Goal: Navigation & Orientation: Find specific page/section

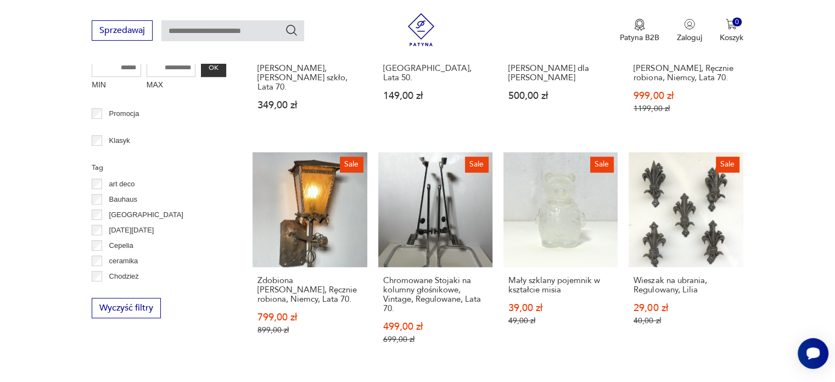
scroll to position [226, 0]
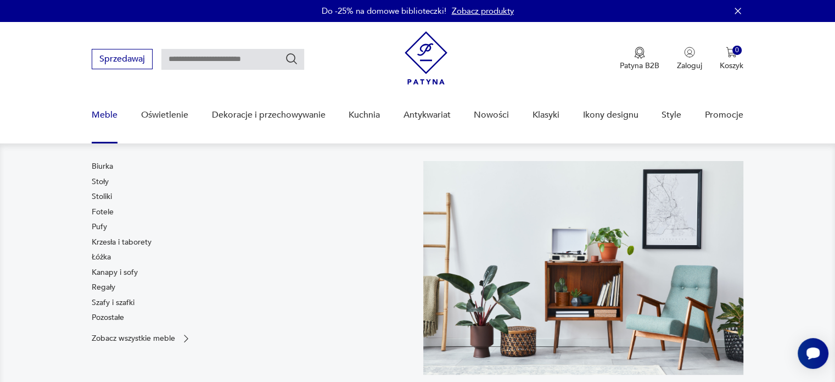
click at [103, 111] on link "Meble" at bounding box center [105, 115] width 26 height 42
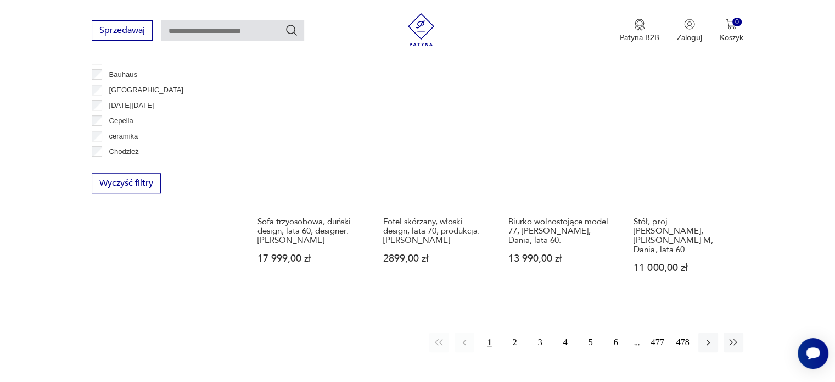
scroll to position [1044, 0]
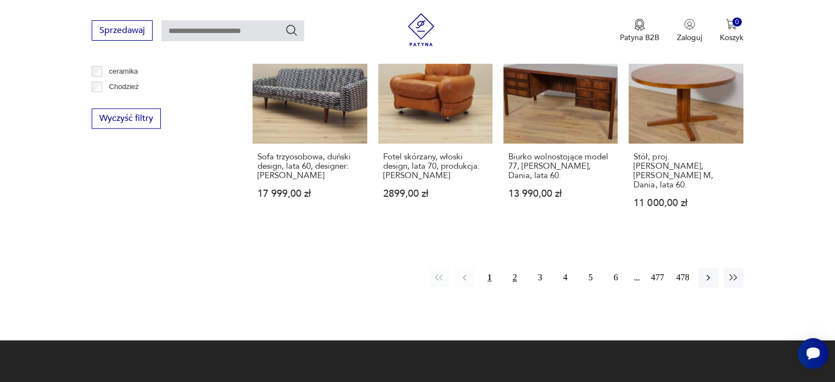
click at [515, 267] on button "2" at bounding box center [515, 277] width 20 height 20
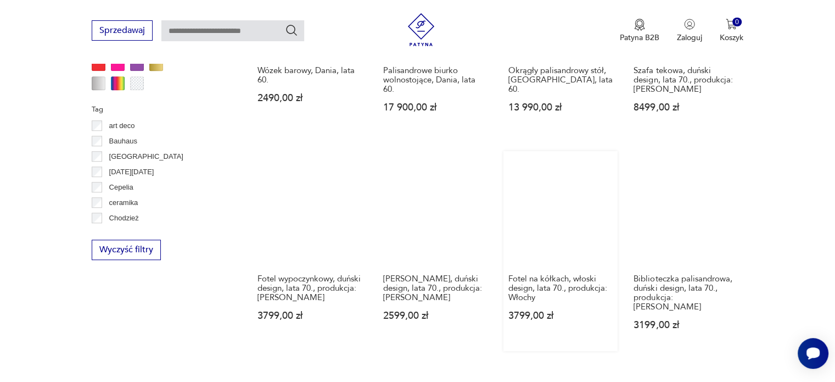
scroll to position [1132, 0]
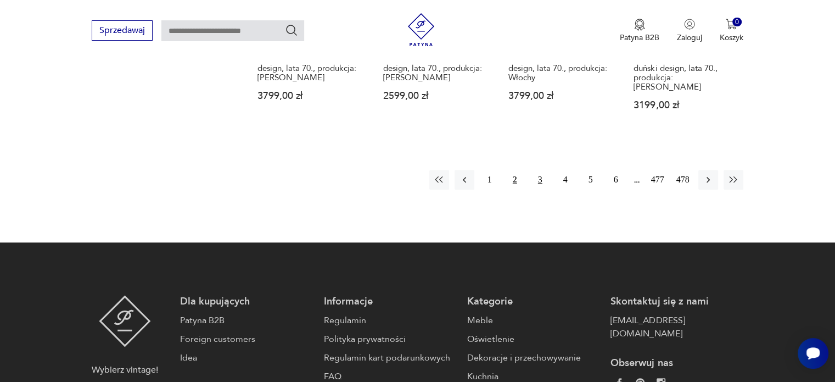
click at [540, 170] on button "3" at bounding box center [541, 180] width 20 height 20
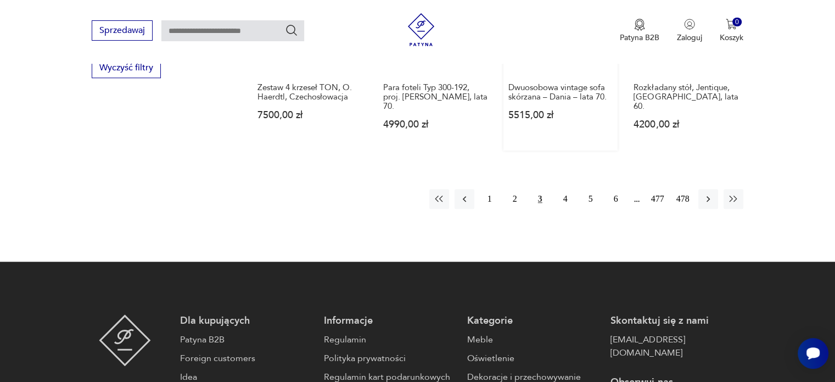
scroll to position [1187, 0]
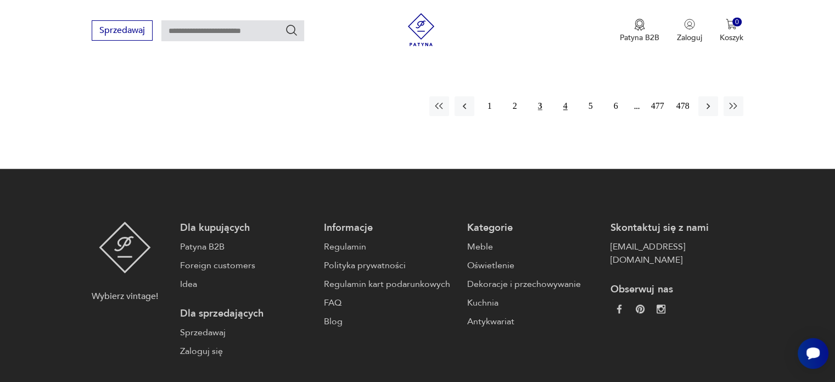
click at [564, 96] on button "4" at bounding box center [566, 106] width 20 height 20
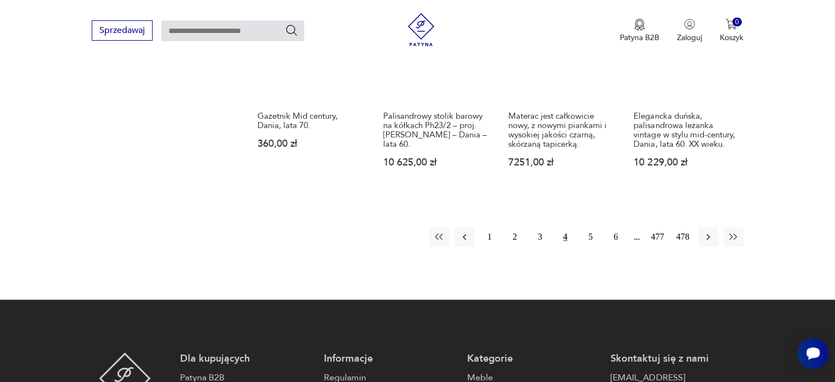
scroll to position [1132, 0]
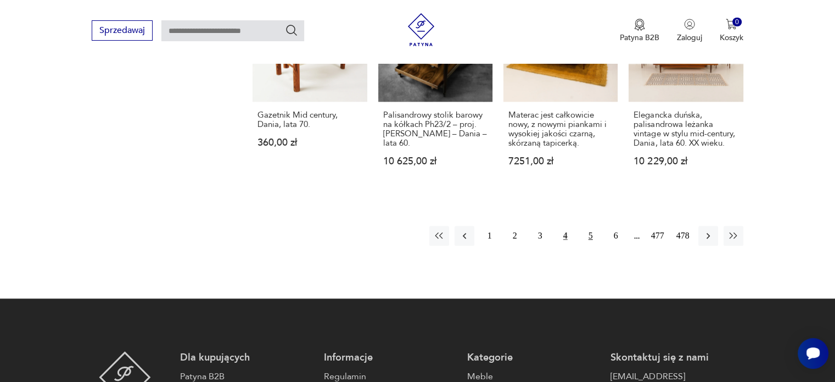
click at [590, 226] on button "5" at bounding box center [591, 236] width 20 height 20
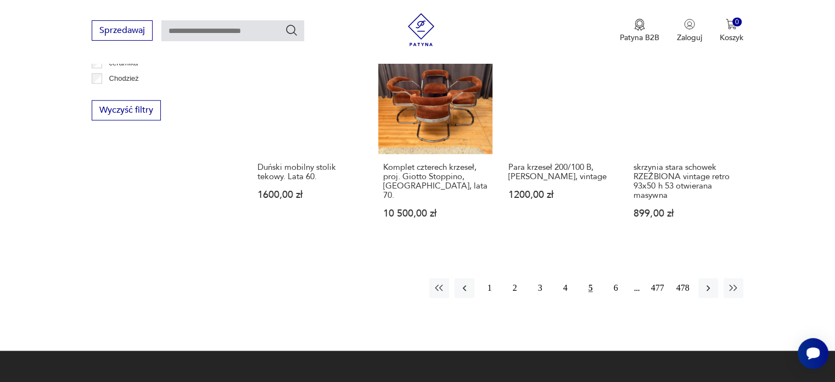
scroll to position [1132, 0]
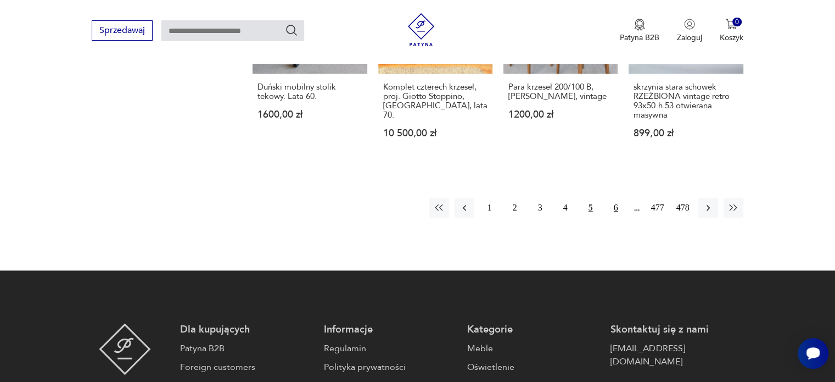
click at [615, 198] on button "6" at bounding box center [616, 208] width 20 height 20
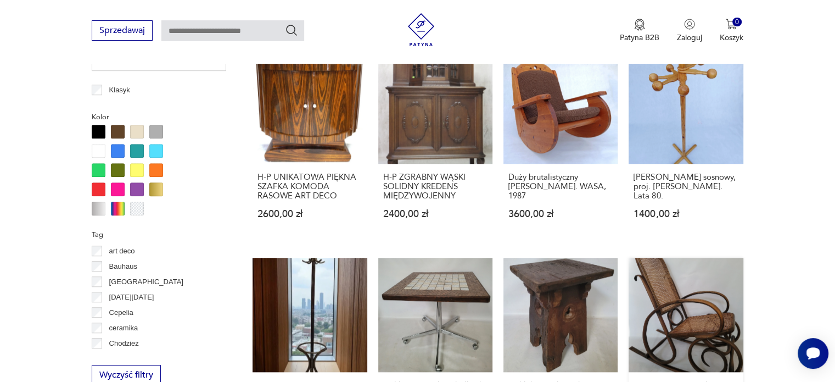
scroll to position [912, 0]
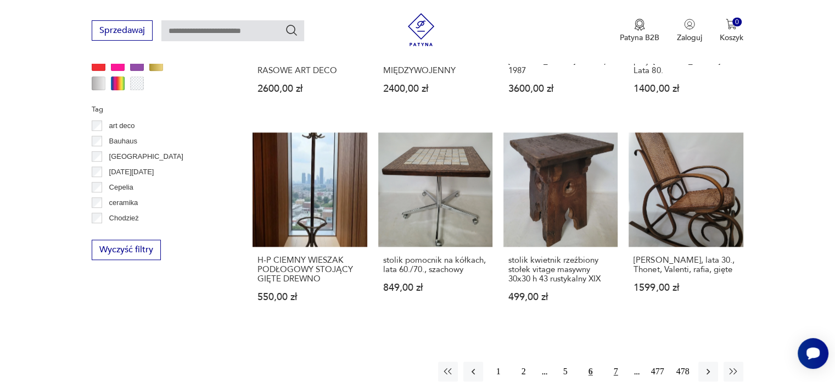
click at [618, 361] on button "7" at bounding box center [616, 371] width 20 height 20
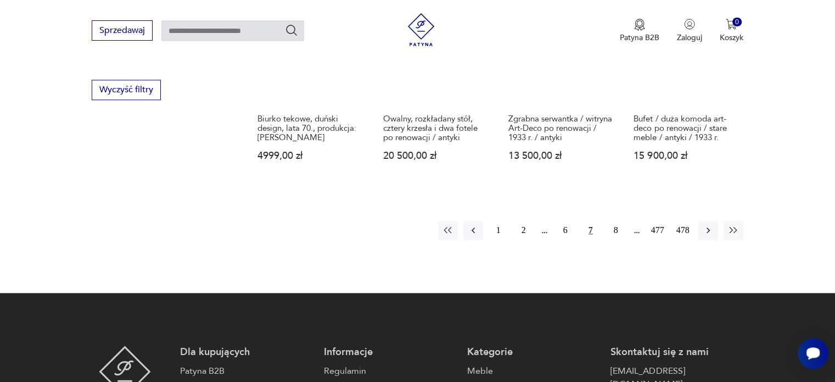
scroll to position [1077, 0]
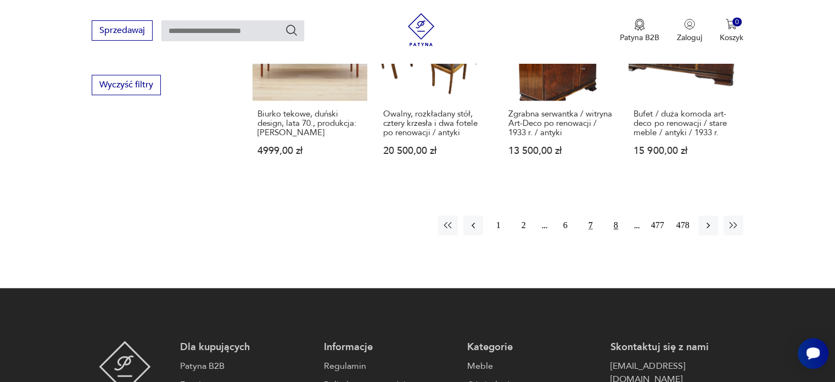
click at [617, 215] on button "8" at bounding box center [616, 225] width 20 height 20
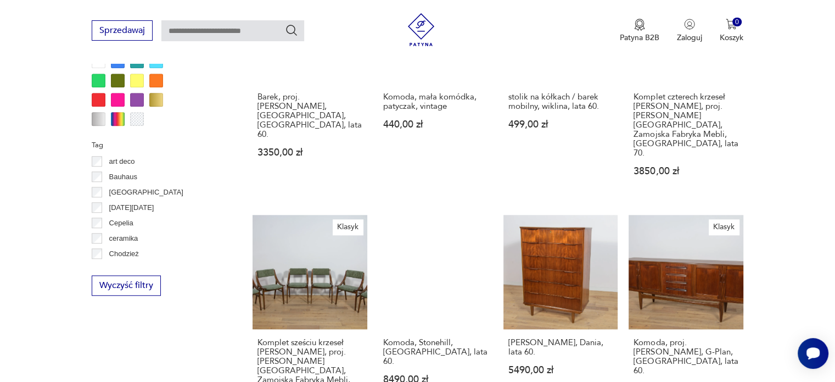
scroll to position [1022, 0]
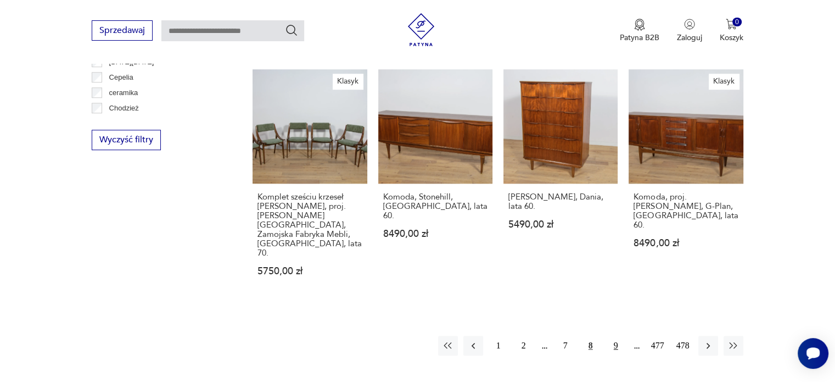
click at [616, 336] on button "9" at bounding box center [616, 346] width 20 height 20
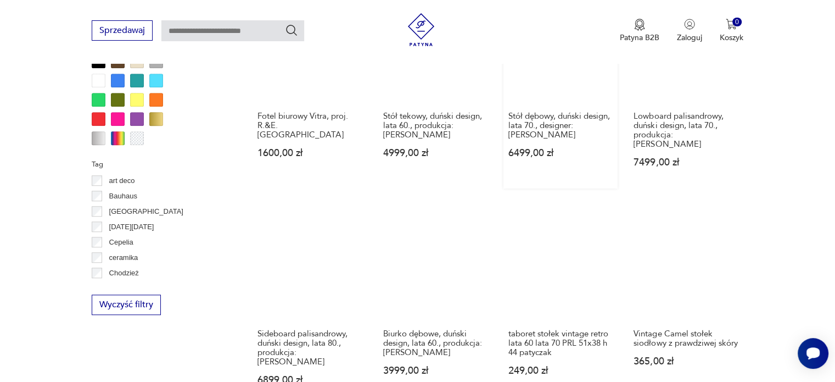
scroll to position [1077, 0]
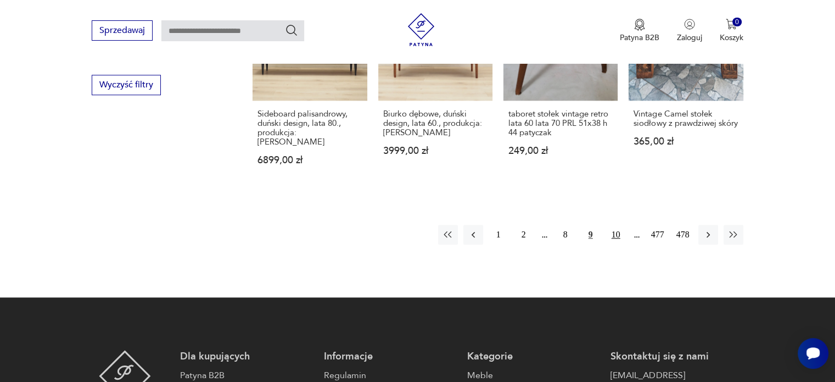
click at [618, 225] on button "10" at bounding box center [616, 235] width 20 height 20
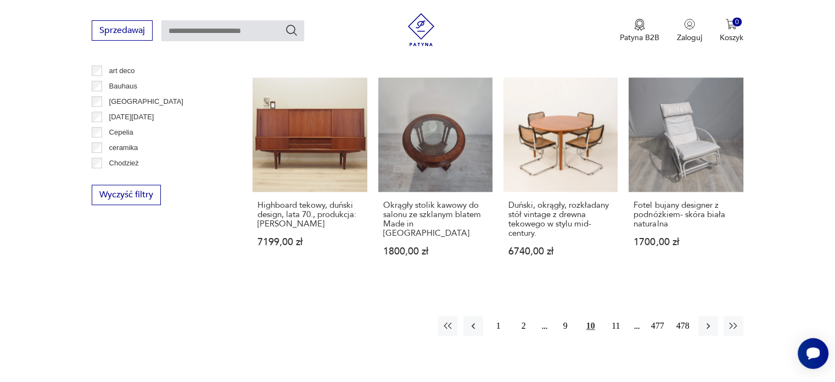
scroll to position [1077, 0]
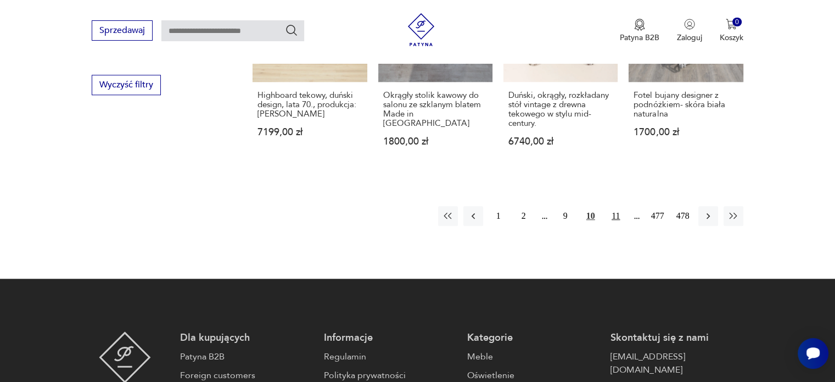
click at [614, 206] on button "11" at bounding box center [616, 216] width 20 height 20
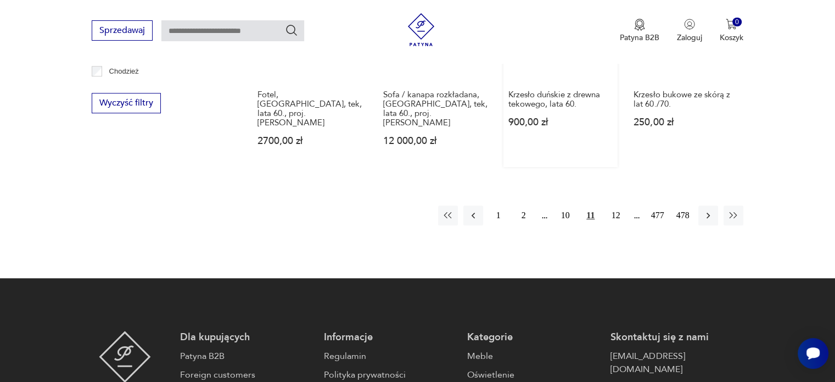
scroll to position [1077, 0]
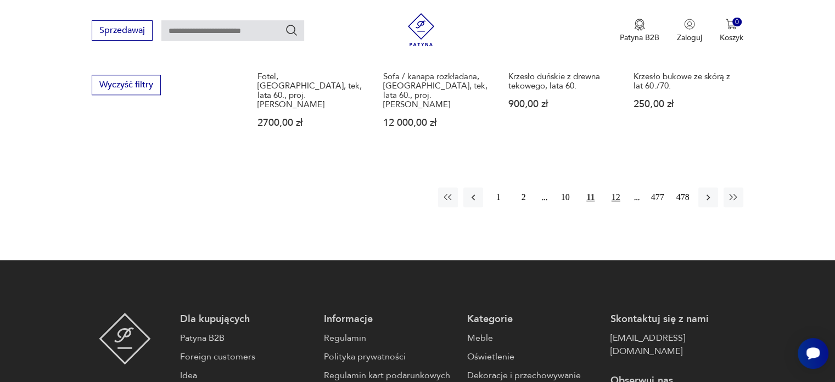
click at [616, 190] on button "12" at bounding box center [616, 197] width 20 height 20
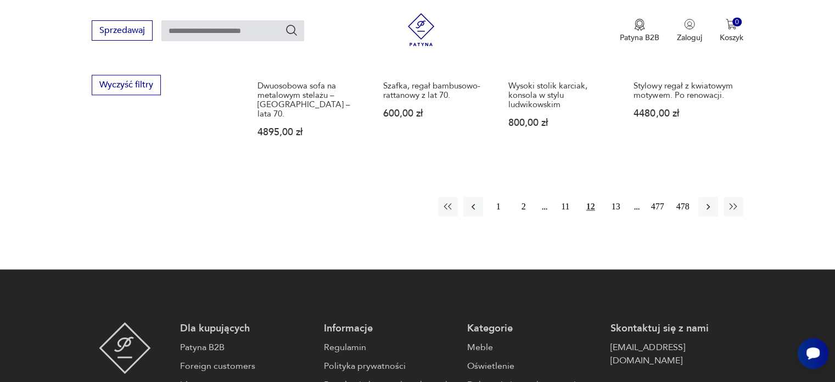
scroll to position [967, 0]
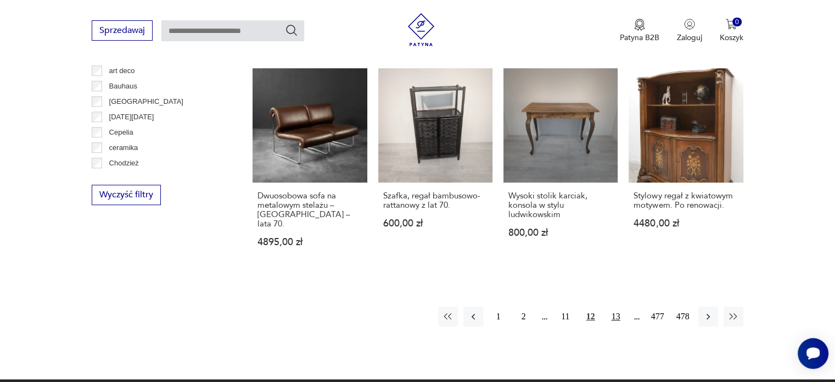
click at [620, 306] on button "13" at bounding box center [616, 316] width 20 height 20
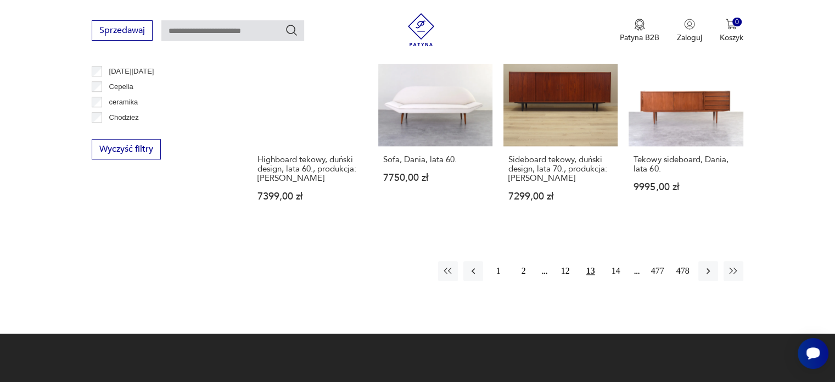
scroll to position [1022, 0]
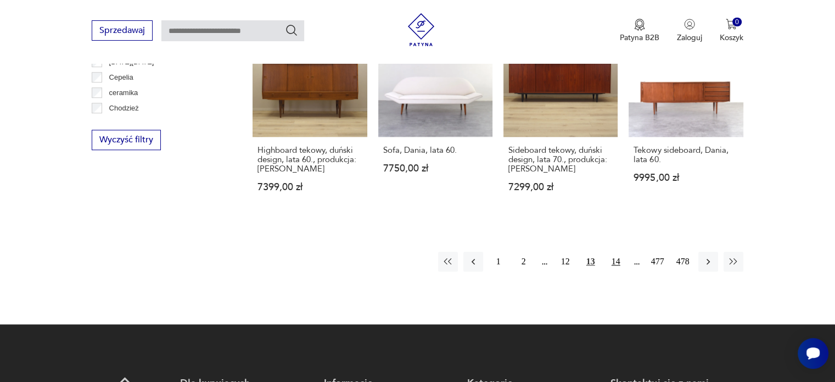
click at [615, 252] on button "14" at bounding box center [616, 262] width 20 height 20
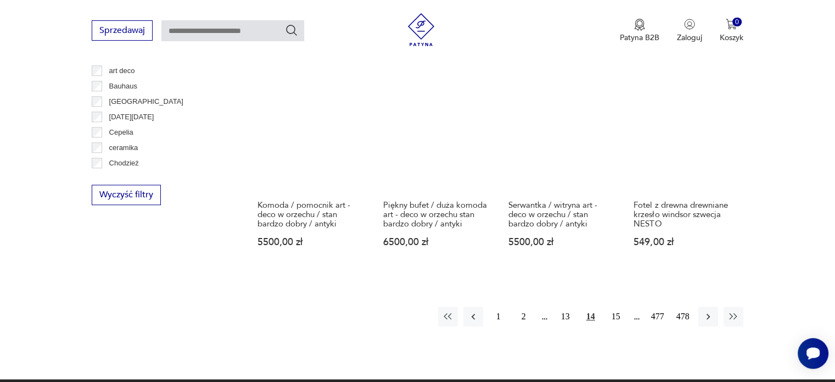
scroll to position [1077, 0]
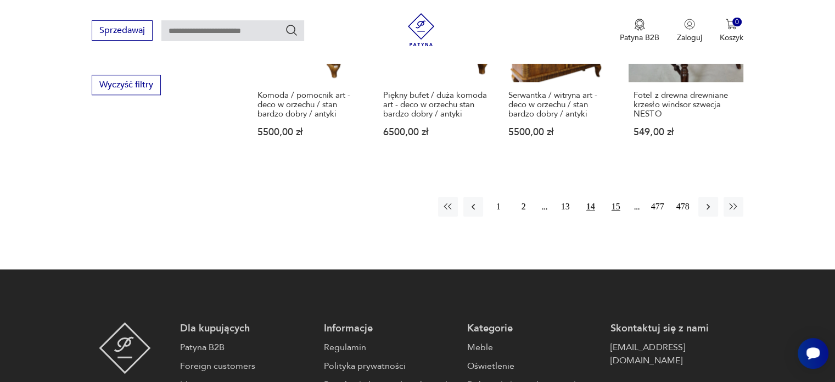
click at [613, 198] on button "15" at bounding box center [616, 207] width 20 height 20
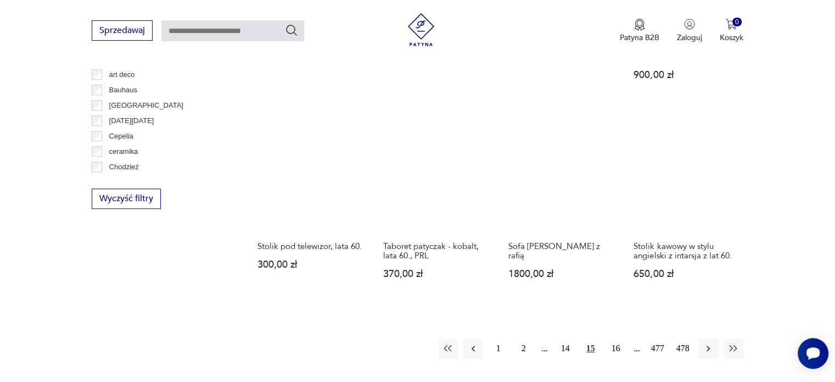
scroll to position [1022, 0]
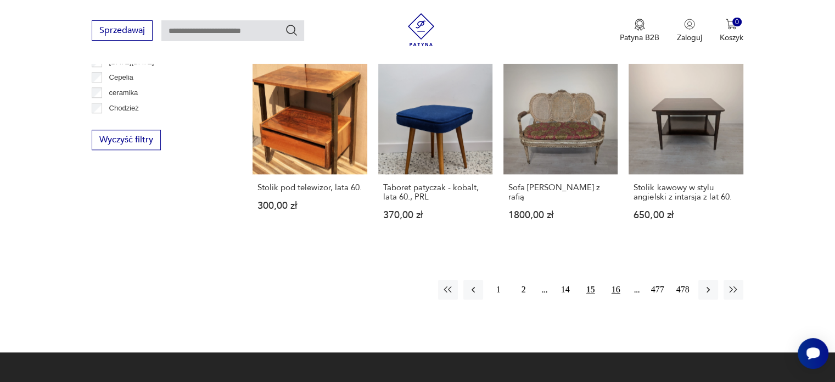
click at [616, 280] on button "16" at bounding box center [616, 290] width 20 height 20
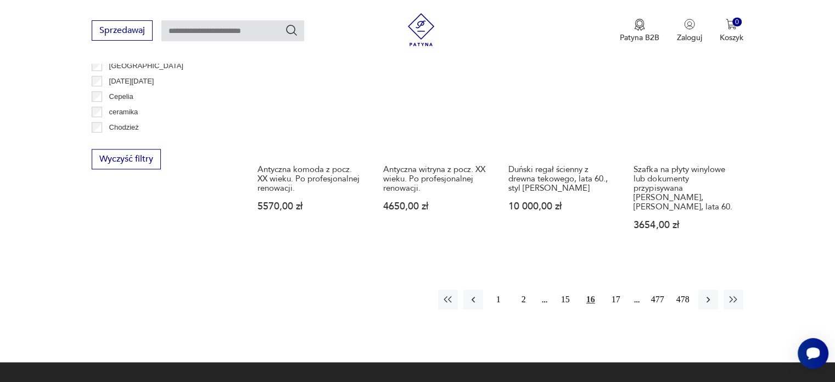
scroll to position [1022, 0]
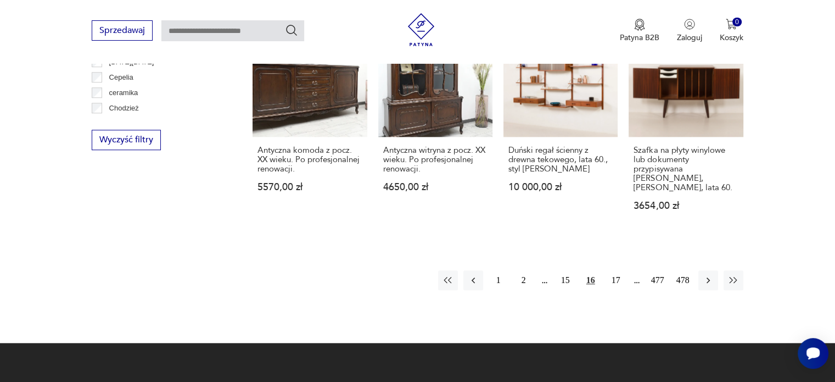
click at [613, 271] on button "17" at bounding box center [616, 280] width 20 height 20
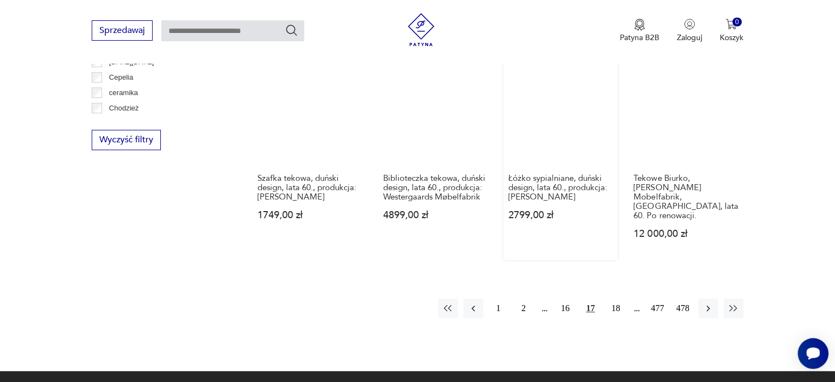
scroll to position [1077, 0]
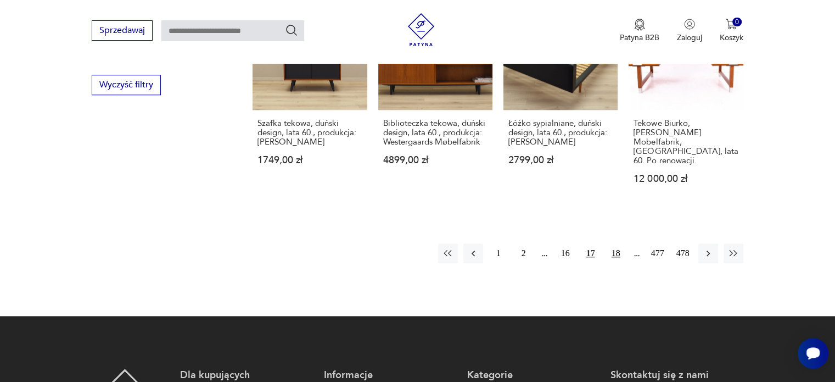
click at [617, 243] on button "18" at bounding box center [616, 253] width 20 height 20
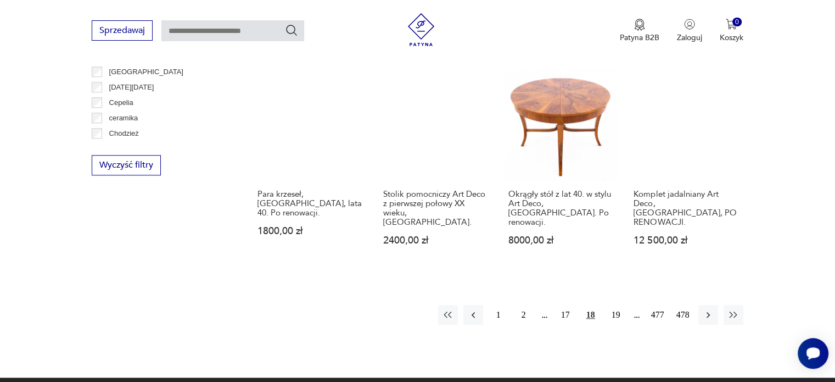
scroll to position [1022, 0]
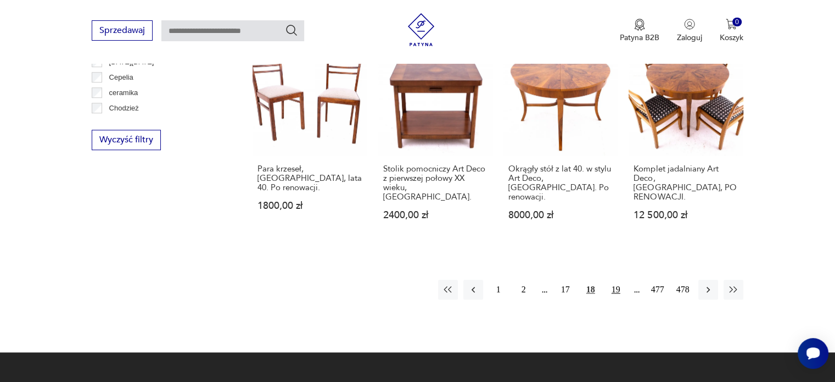
click at [615, 280] on button "19" at bounding box center [616, 290] width 20 height 20
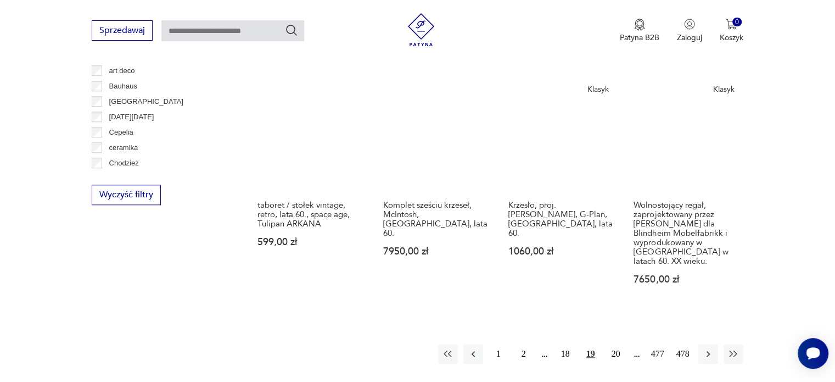
scroll to position [1077, 0]
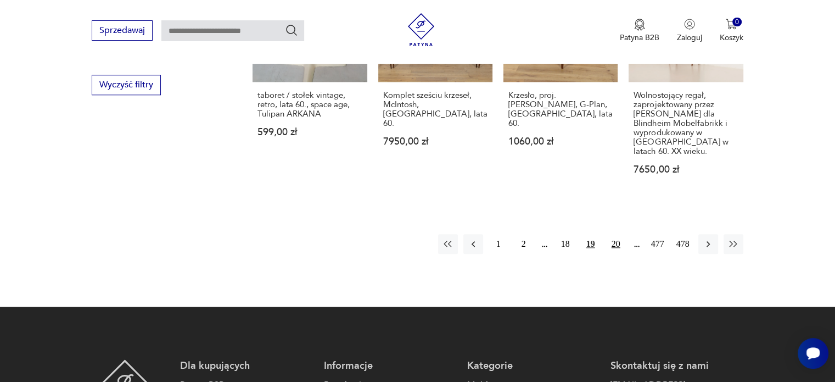
click at [613, 234] on button "20" at bounding box center [616, 244] width 20 height 20
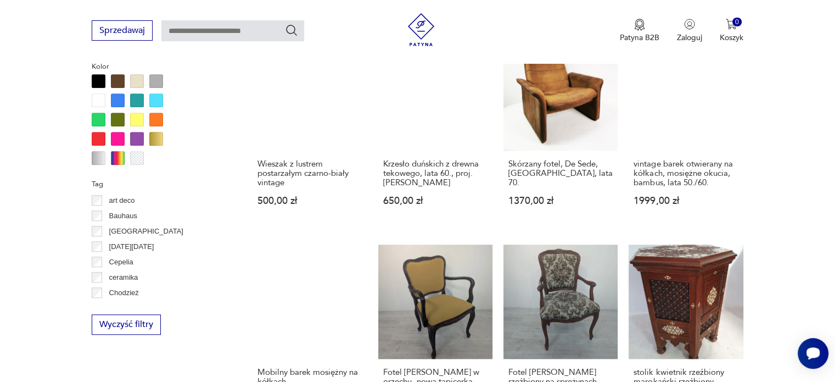
scroll to position [989, 0]
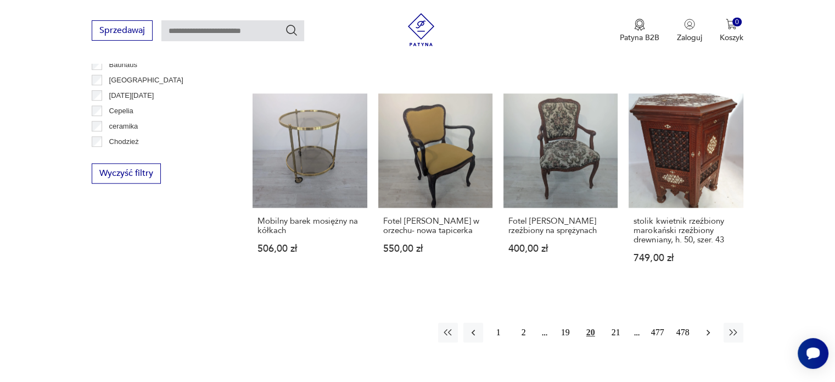
click at [706, 327] on icon "button" at bounding box center [708, 332] width 11 height 11
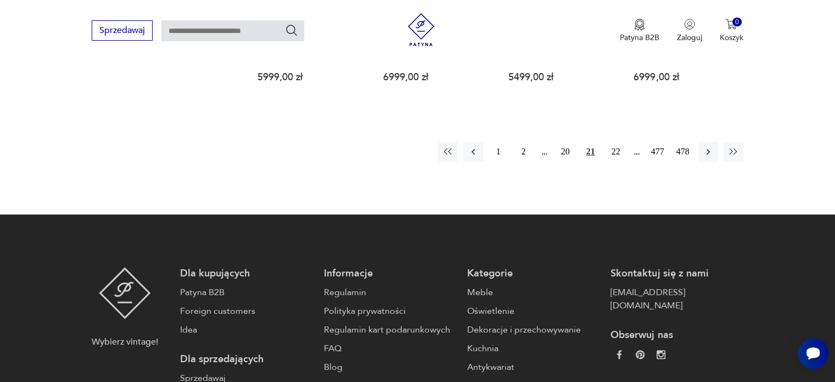
scroll to position [1242, 0]
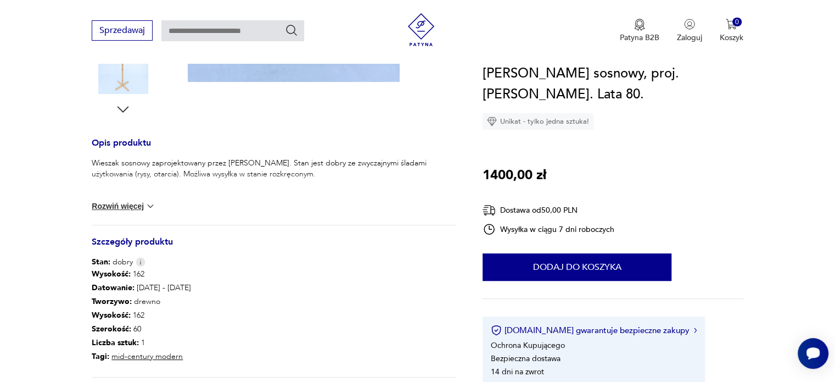
scroll to position [384, 0]
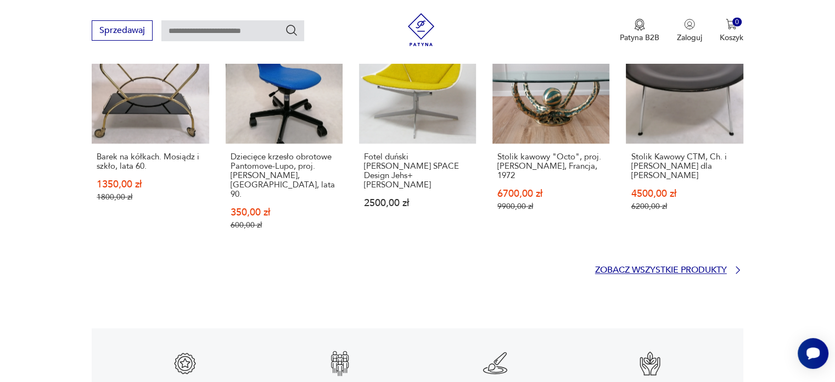
click at [652, 266] on p "Zobacz wszystkie produkty" at bounding box center [661, 269] width 132 height 7
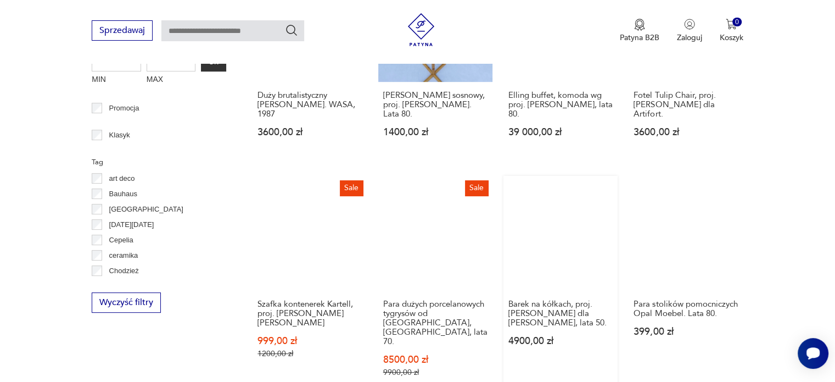
scroll to position [556, 0]
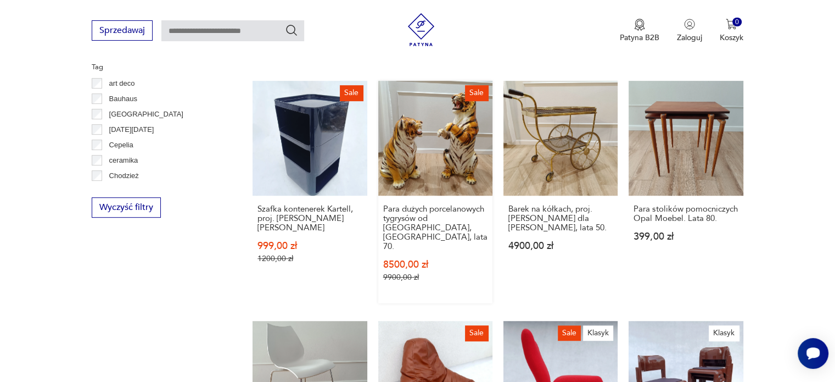
click at [434, 138] on link "Sale Para dużych porcelanowych tygrysów od [GEOGRAPHIC_DATA], [GEOGRAPHIC_DATA]…" at bounding box center [435, 192] width 114 height 222
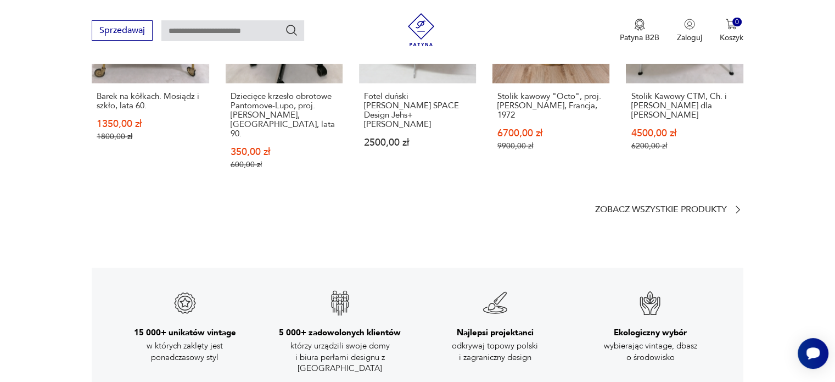
scroll to position [1648, 0]
